Goal: Check status

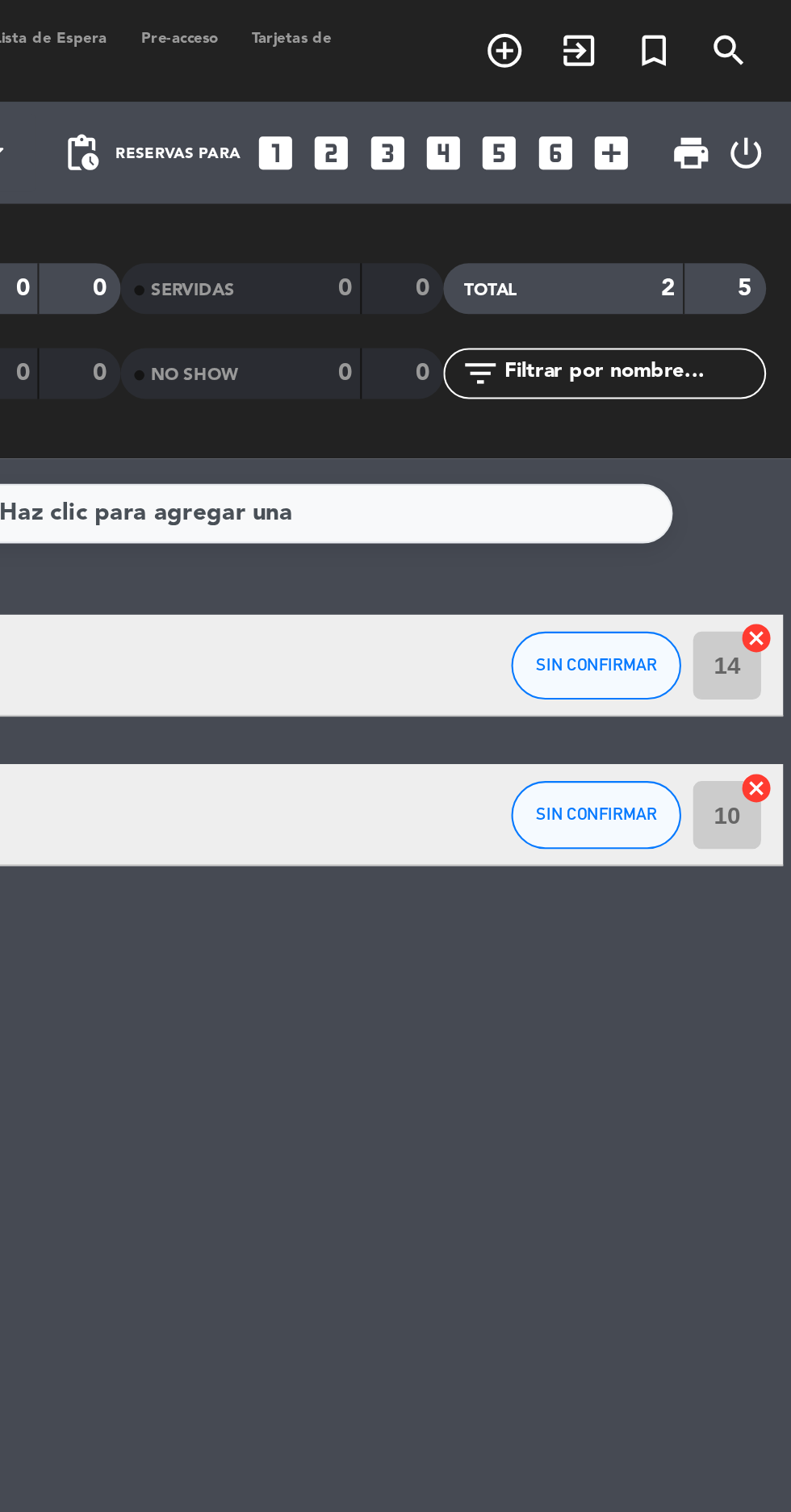
click at [767, 64] on icon "power_settings_new" at bounding box center [769, 73] width 19 height 19
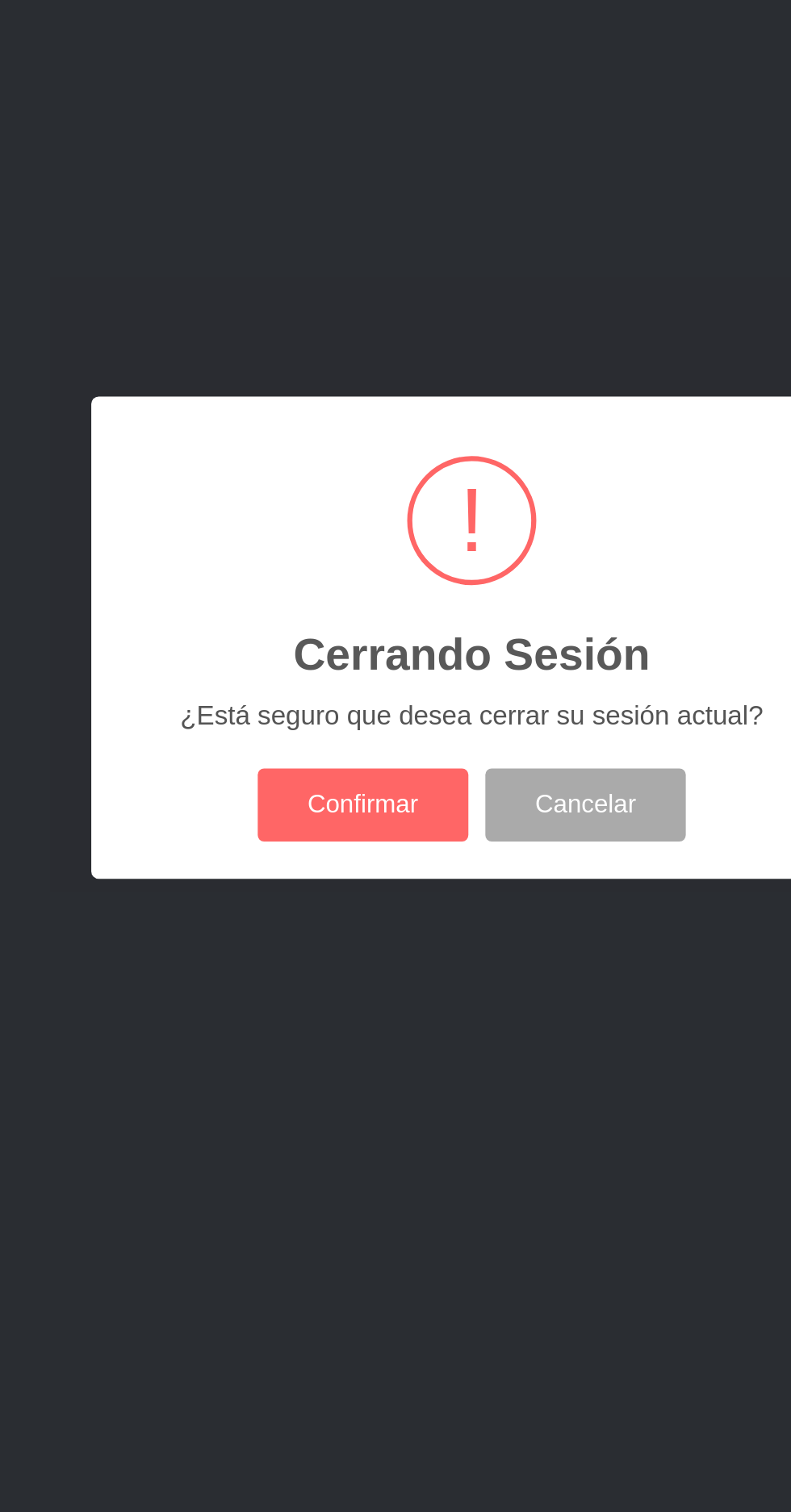
click at [364, 871] on div "? ! i Cerrando Sesión × ¿Está seguro que desea cerrar su sesión actual? Confirm…" at bounding box center [395, 756] width 362 height 230
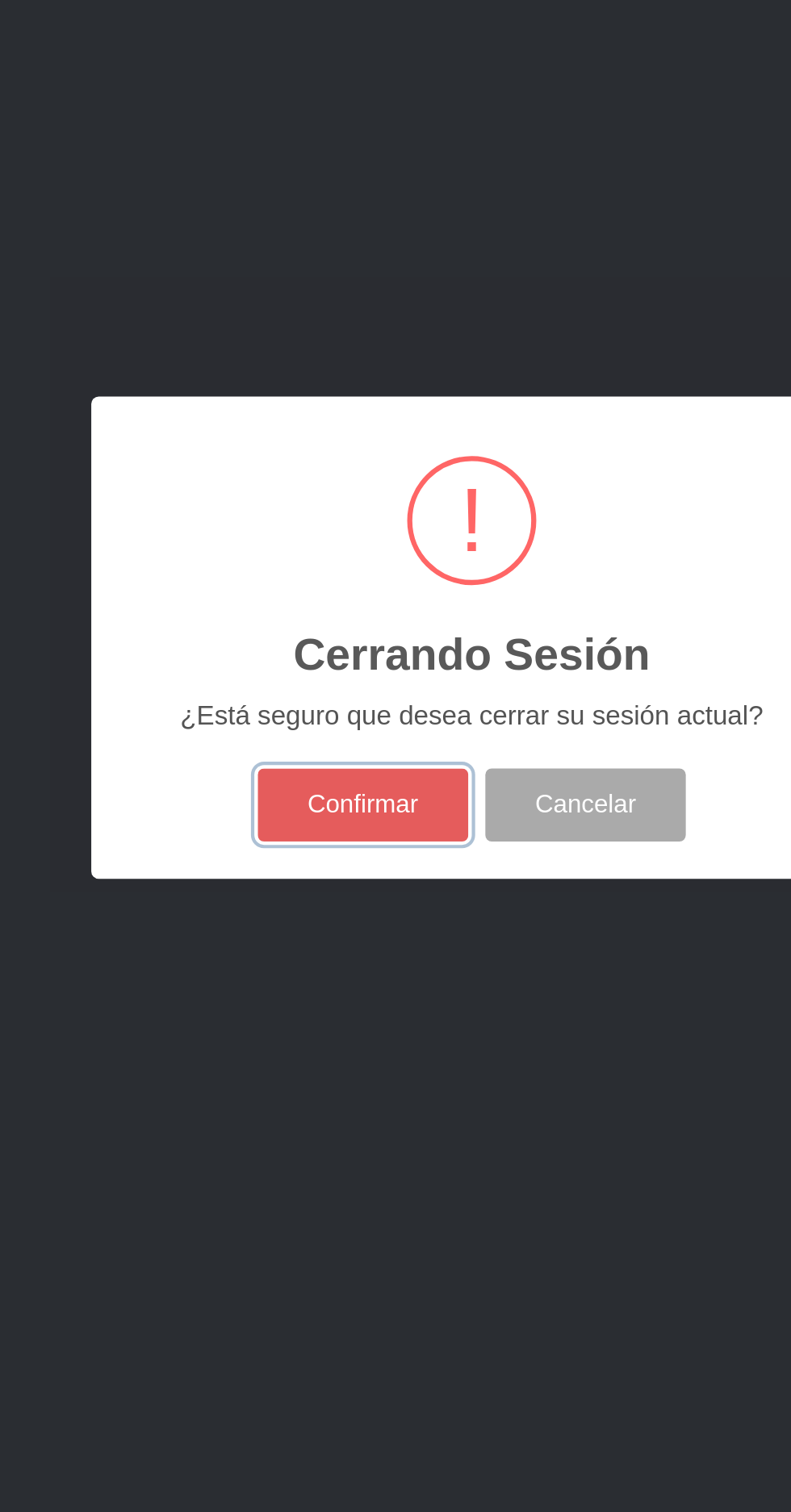
click at [358, 848] on button "Confirmar" at bounding box center [343, 835] width 100 height 34
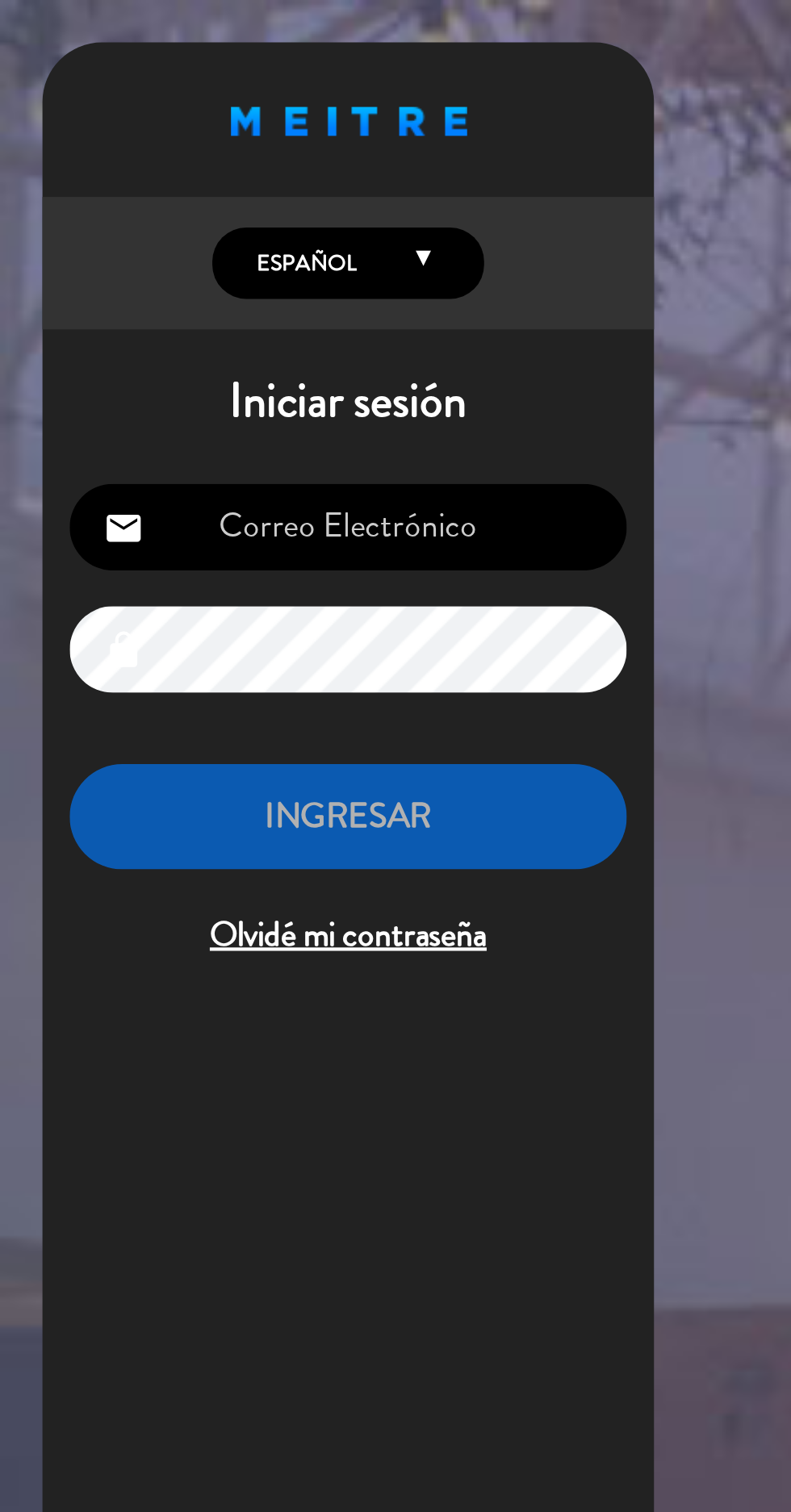
click at [161, 256] on input "email" at bounding box center [165, 250] width 265 height 41
type input "[EMAIL_ADDRESS][DOMAIN_NAME]"
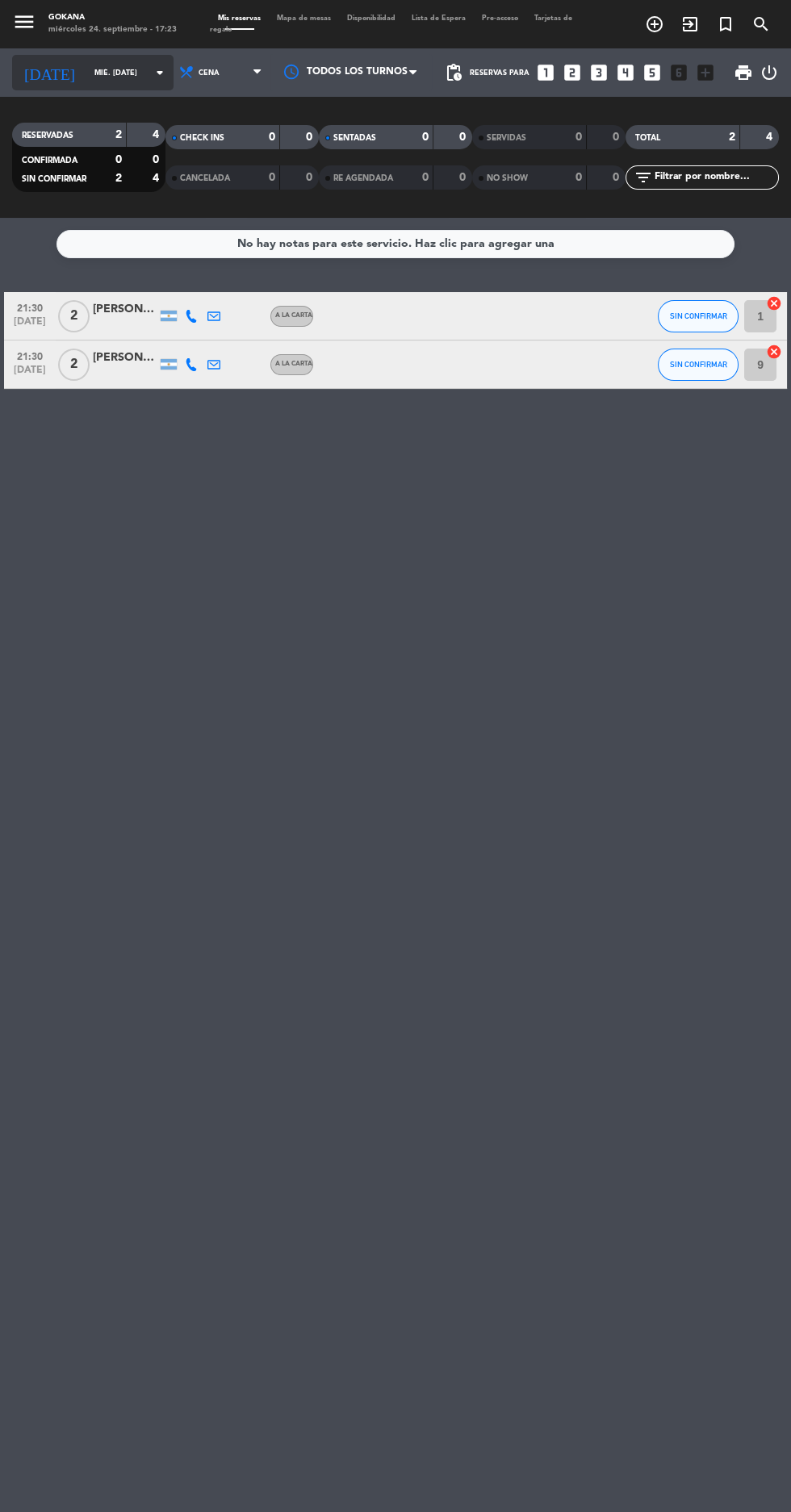
click at [121, 65] on input "mié. [DATE]" at bounding box center [137, 73] width 101 height 25
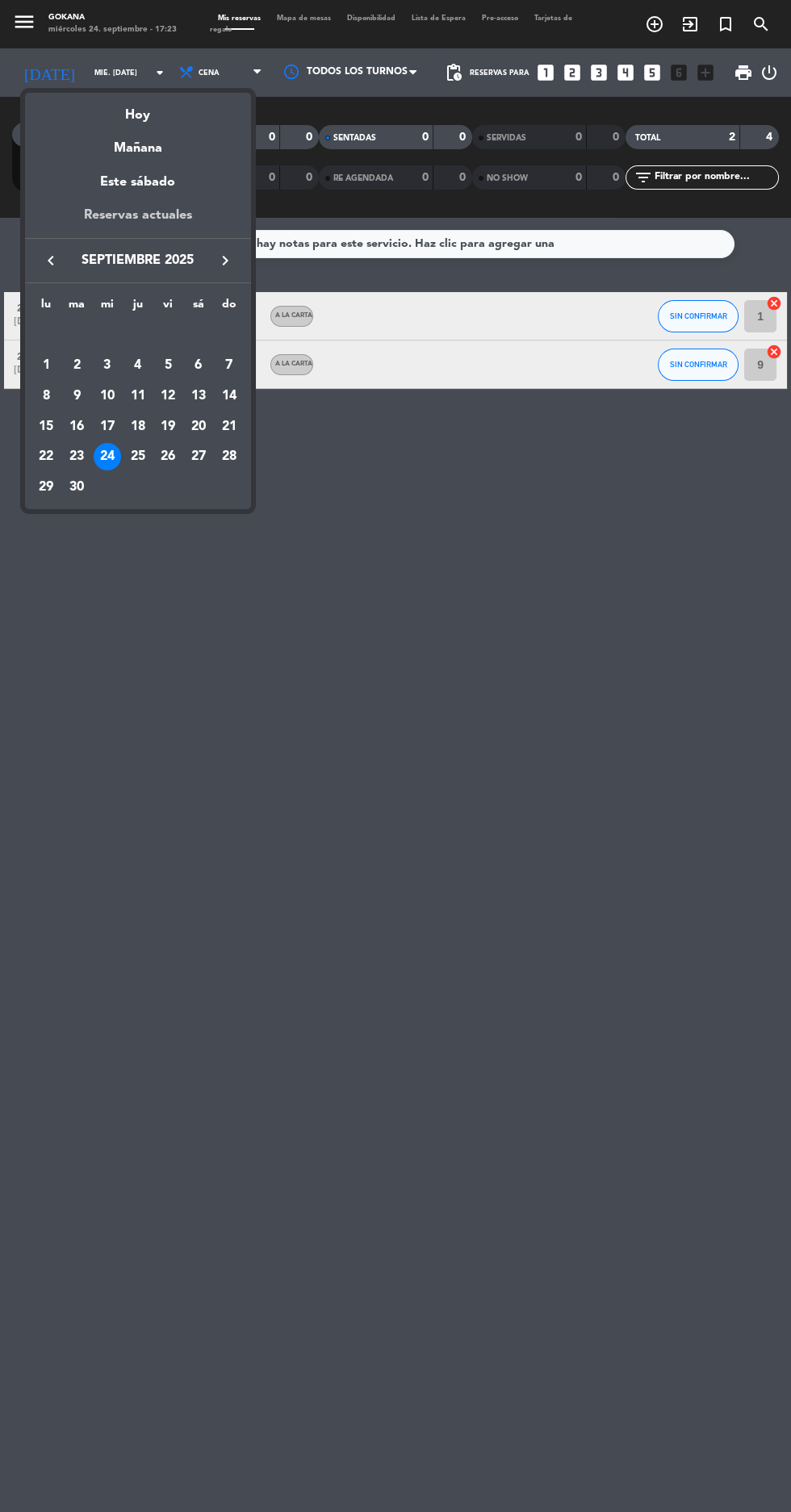
click at [145, 214] on div "Reservas actuales" at bounding box center [138, 221] width 226 height 33
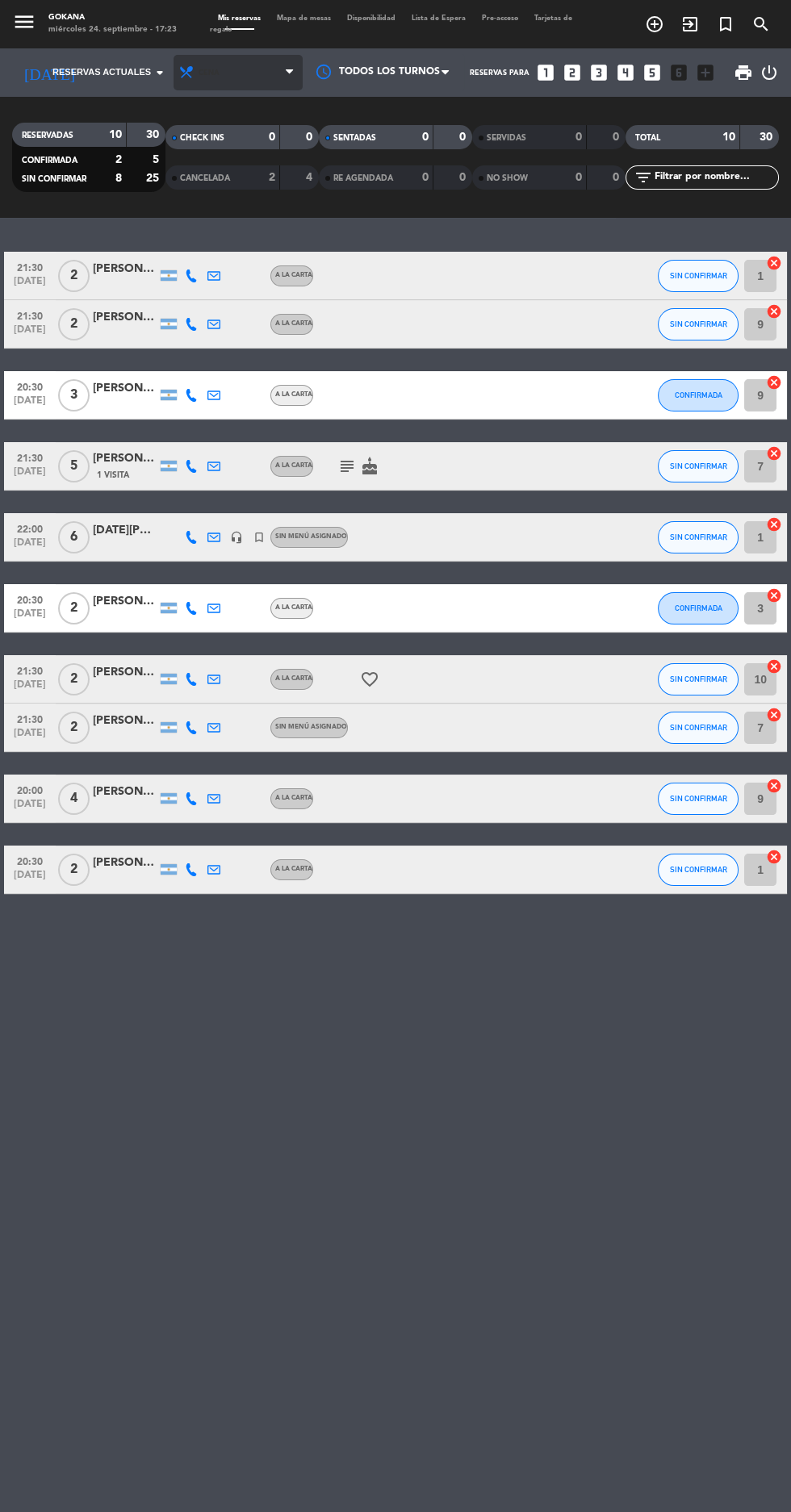
click at [256, 75] on span "Cena" at bounding box center [237, 72] width 129 height 35
click at [248, 110] on div "menu GOKANA miércoles 24. septiembre - 17:23 Mis reservas Mapa de mesas Disponi…" at bounding box center [395, 109] width 791 height 218
